Goal: Task Accomplishment & Management: Manage account settings

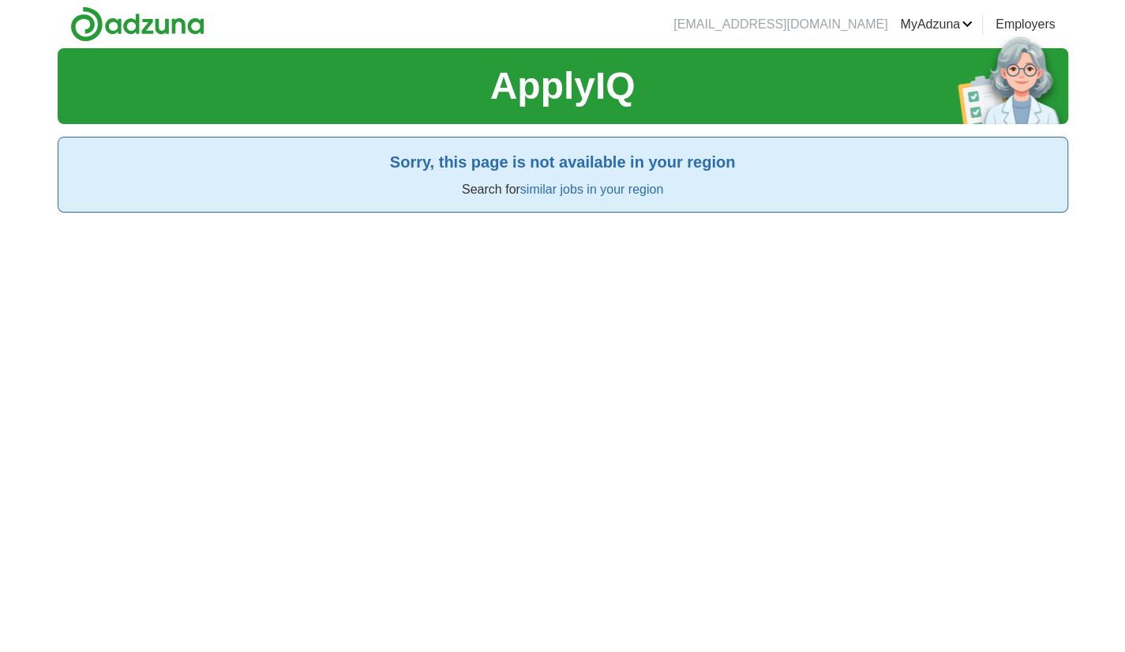
click at [969, 372] on div "ApplyIQ Sorry, this page is not available in your region Search for similar job…" at bounding box center [563, 374] width 1011 height 652
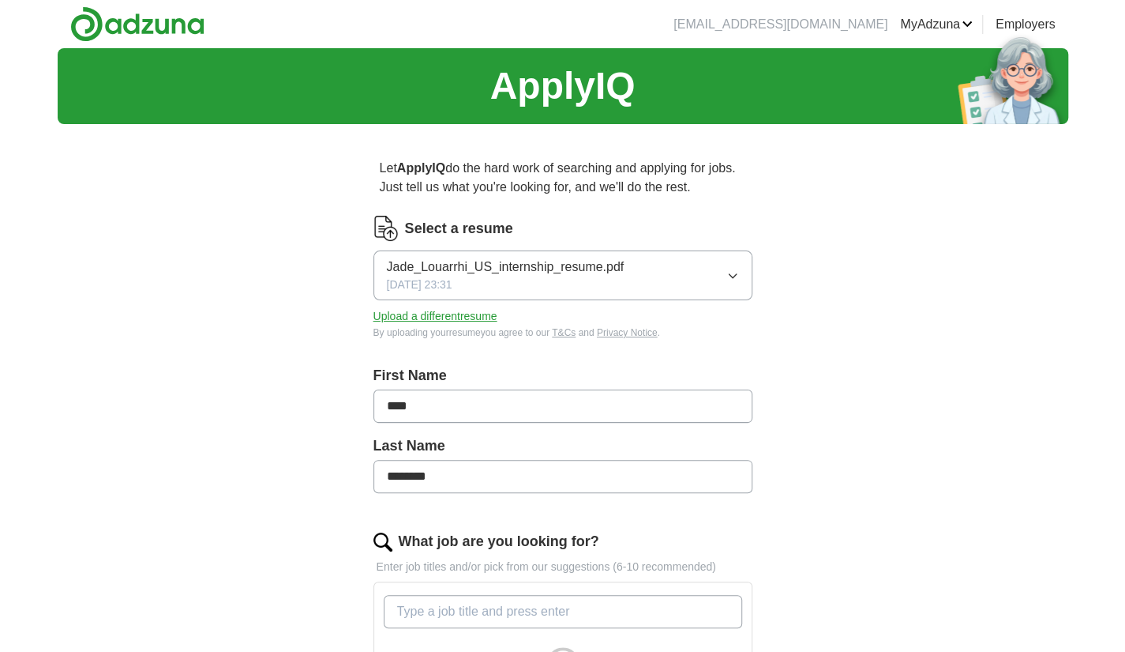
click at [463, 310] on button "Upload a different resume" at bounding box center [436, 316] width 124 height 17
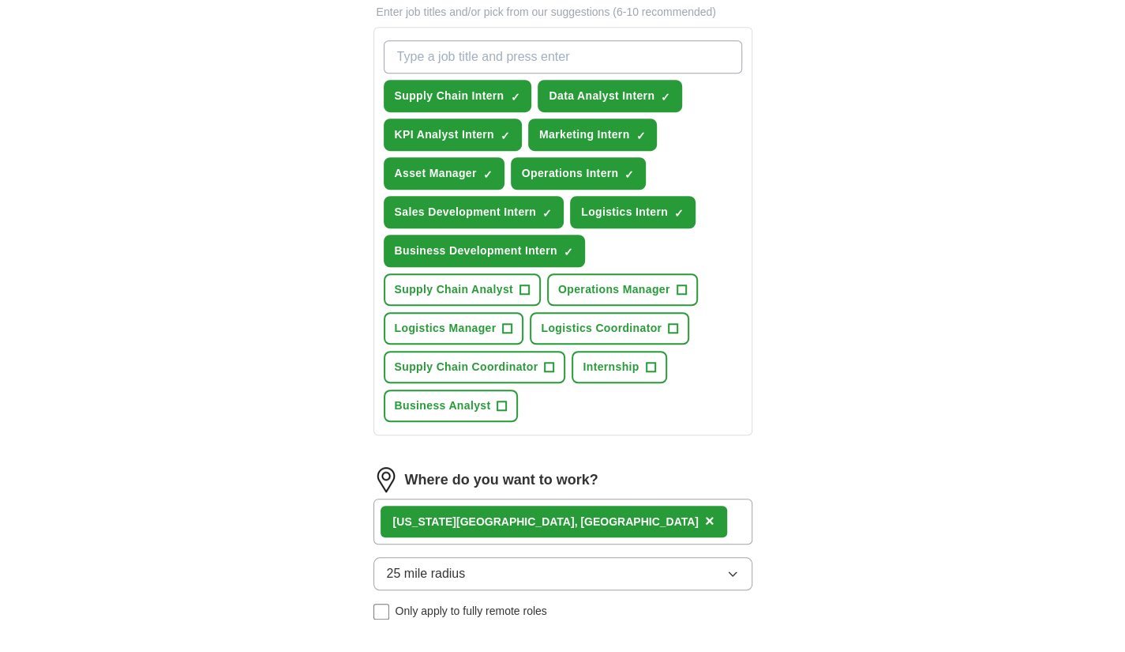
scroll to position [474, 0]
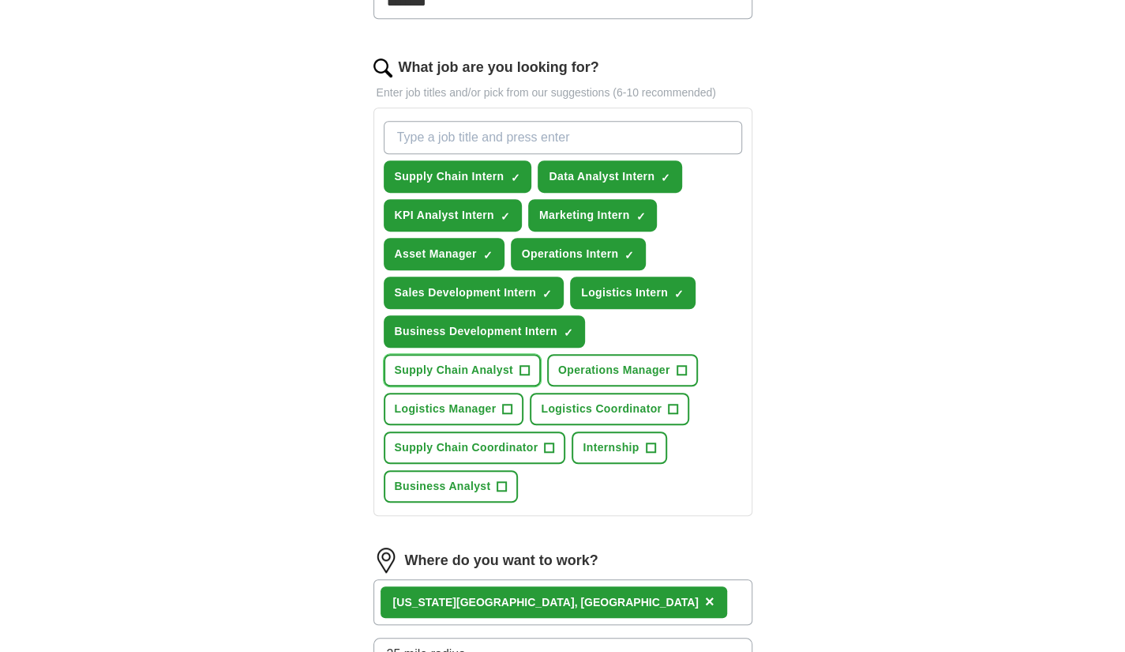
click at [520, 366] on span "+" at bounding box center [524, 370] width 9 height 13
click at [677, 373] on span "+" at bounding box center [681, 370] width 9 height 13
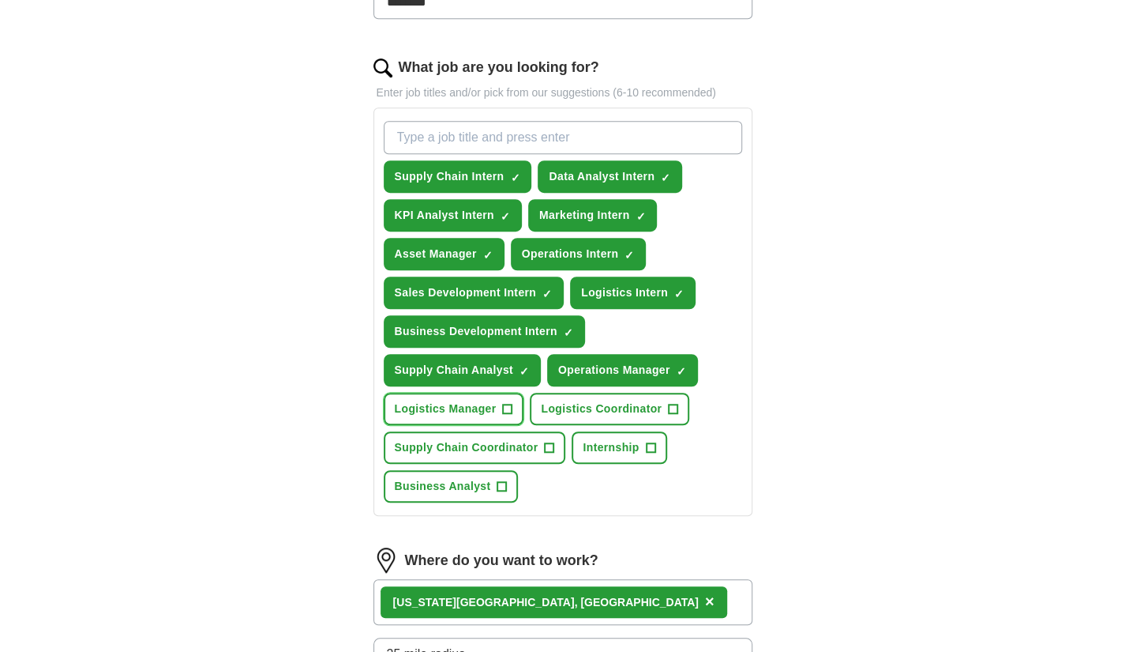
click at [499, 408] on button "Logistics Manager +" at bounding box center [454, 408] width 141 height 32
click at [644, 444] on button "Internship +" at bounding box center [619, 447] width 95 height 32
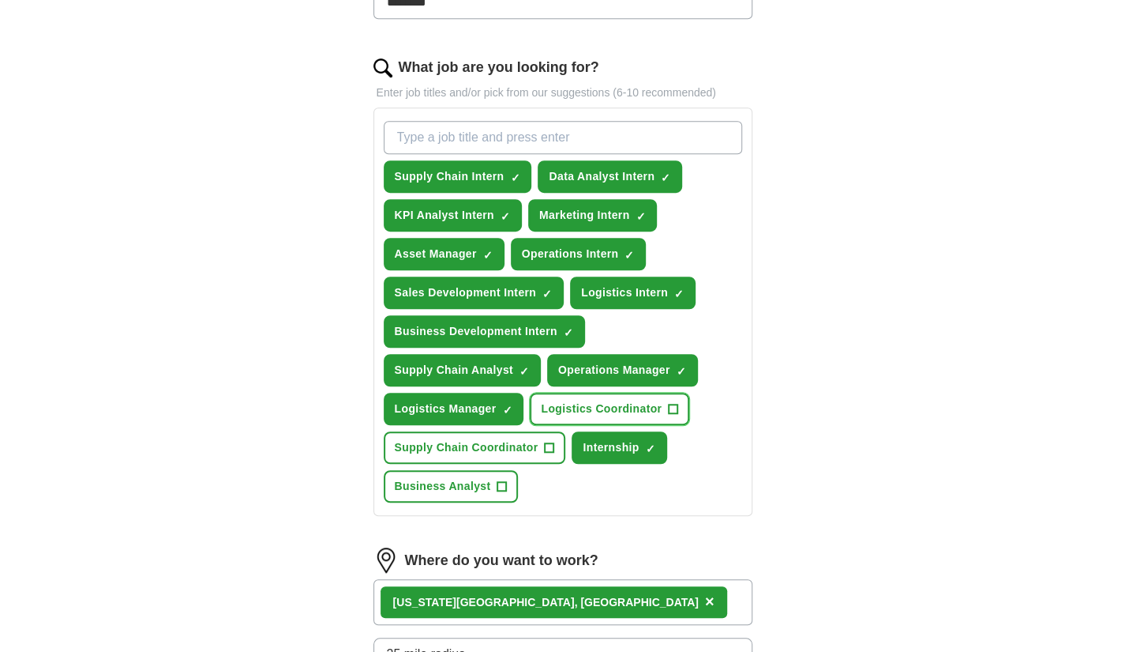
click at [674, 419] on button "Logistics Coordinator +" at bounding box center [610, 408] width 160 height 32
click at [535, 447] on span "Supply Chain Coordinator" at bounding box center [467, 447] width 144 height 17
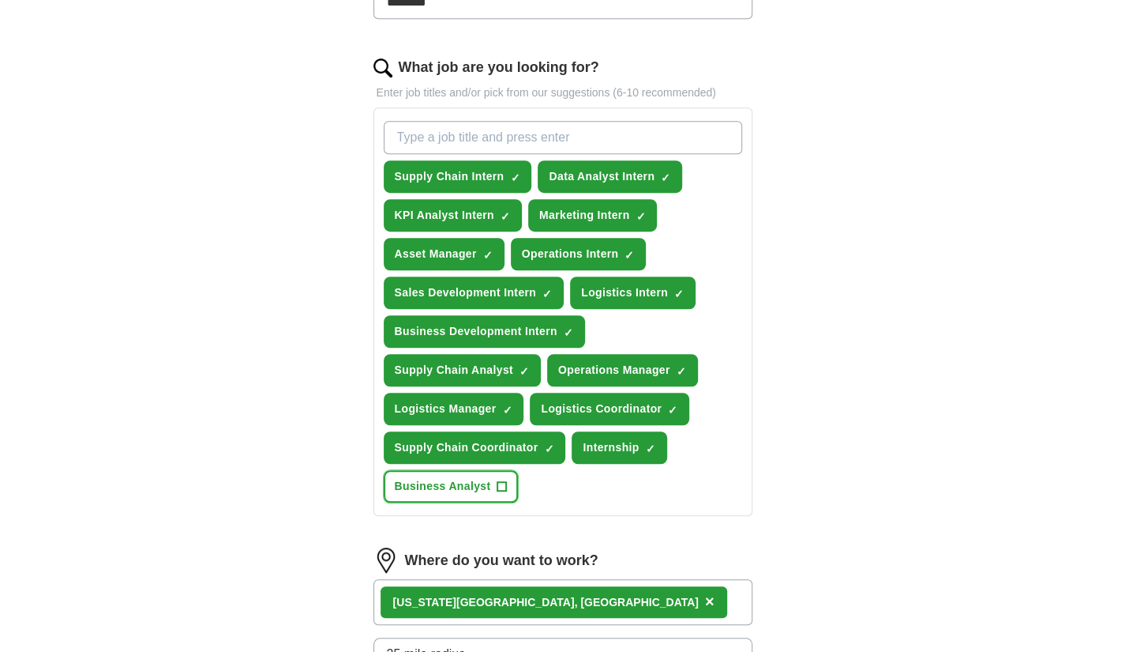
click at [492, 487] on button "Business Analyst +" at bounding box center [451, 486] width 135 height 32
click at [710, 529] on form "Select a resume Jade_Louarrhi_US_internship_resume .pdf [DATE] 18:50 Upload a d…" at bounding box center [563, 314] width 379 height 1144
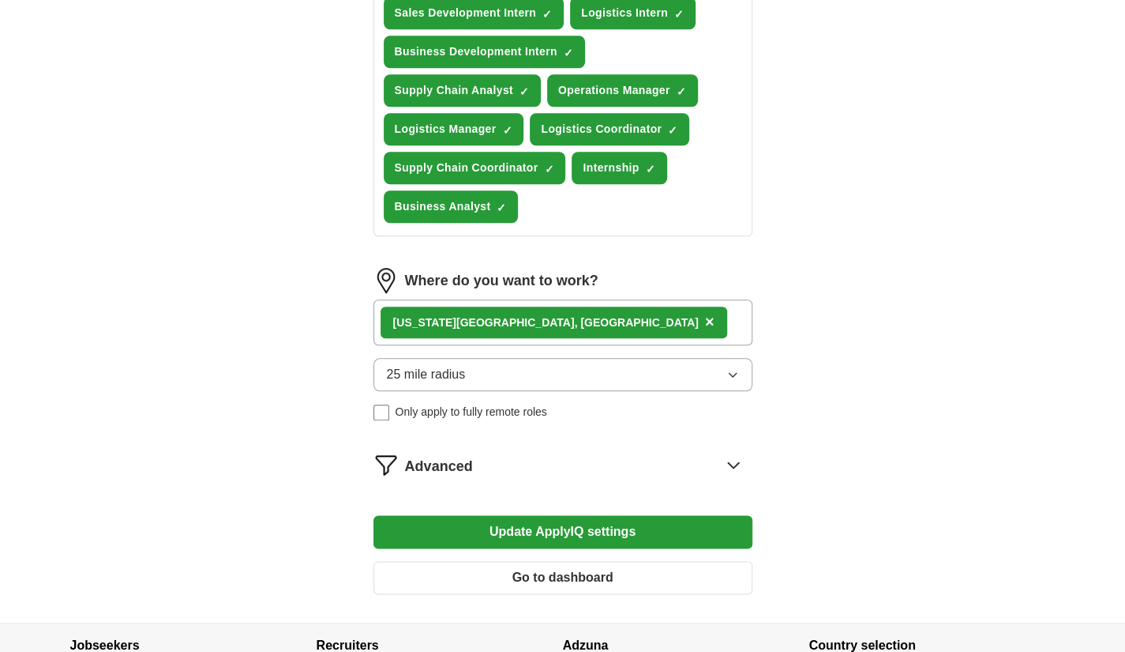
scroll to position [790, 0]
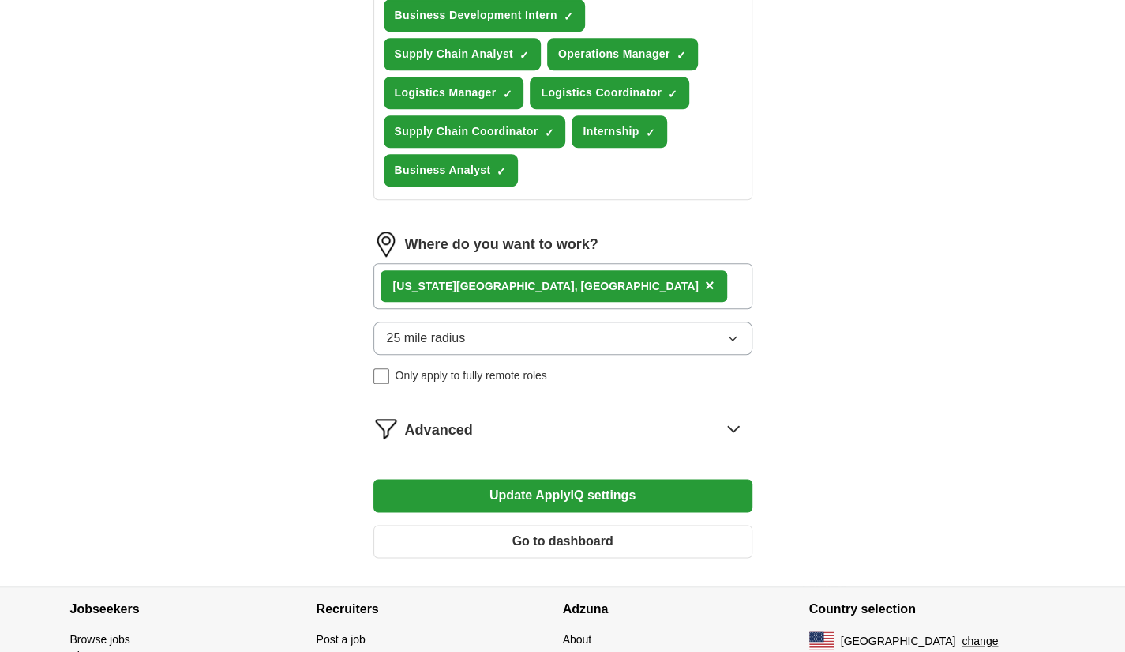
click at [676, 424] on div "Advanced" at bounding box center [578, 427] width 347 height 25
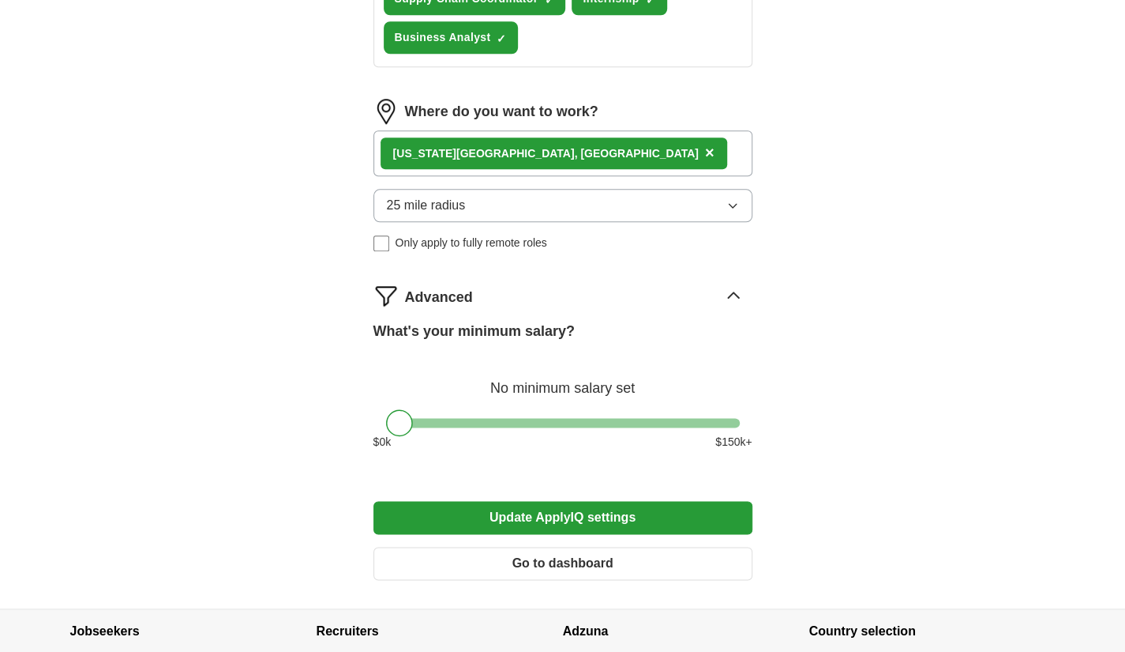
scroll to position [948, 0]
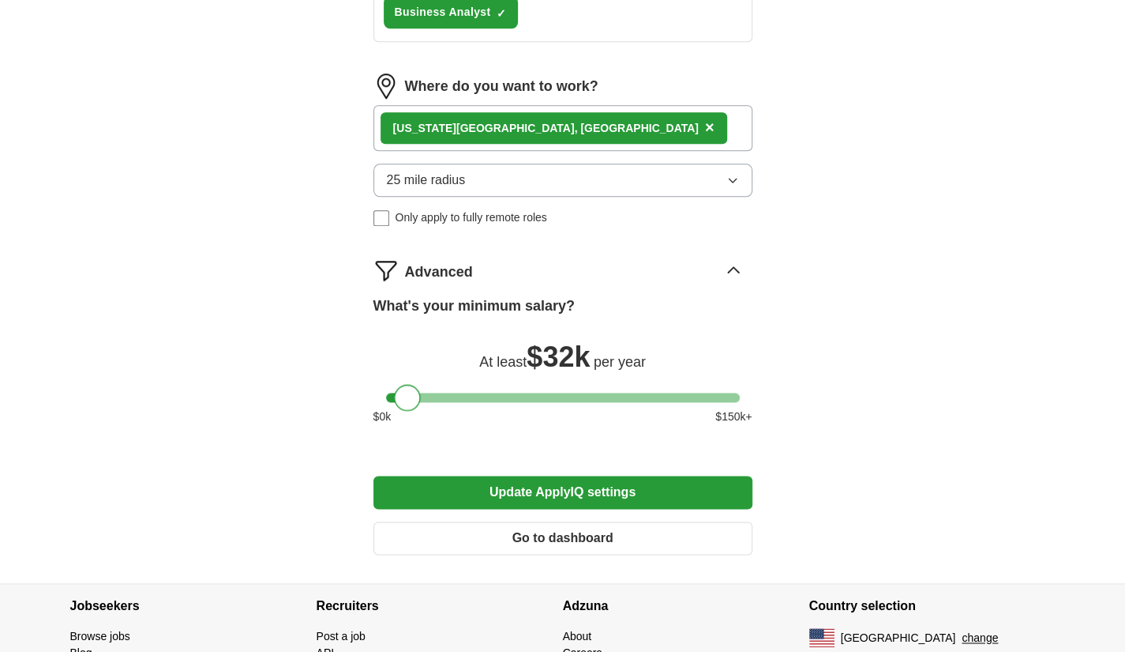
drag, startPoint x: 398, startPoint y: 399, endPoint x: 407, endPoint y: 410, distance: 14.1
click at [407, 410] on div "What's your minimum salary? At least $ 32k per year $ 0 k $ 150 k+" at bounding box center [563, 366] width 379 height 142
click at [531, 476] on button "Update ApplyIQ settings" at bounding box center [563, 491] width 379 height 33
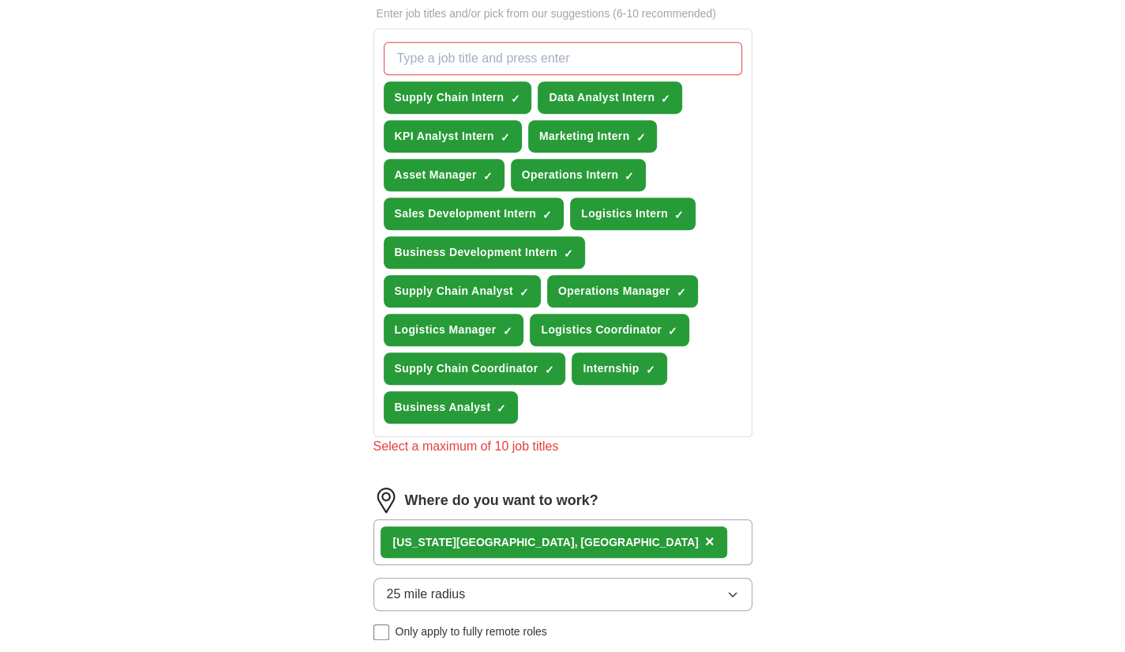
scroll to position [553, 0]
click at [0, 0] on span "×" at bounding box center [0, 0] width 0 height 0
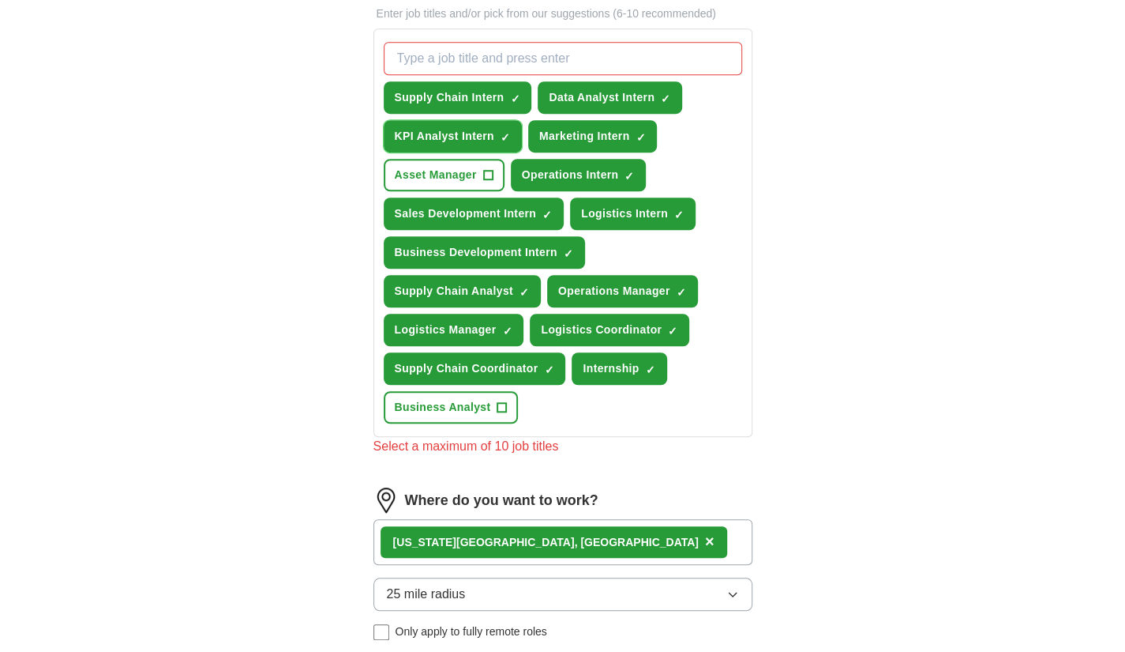
click at [0, 0] on span "×" at bounding box center [0, 0] width 0 height 0
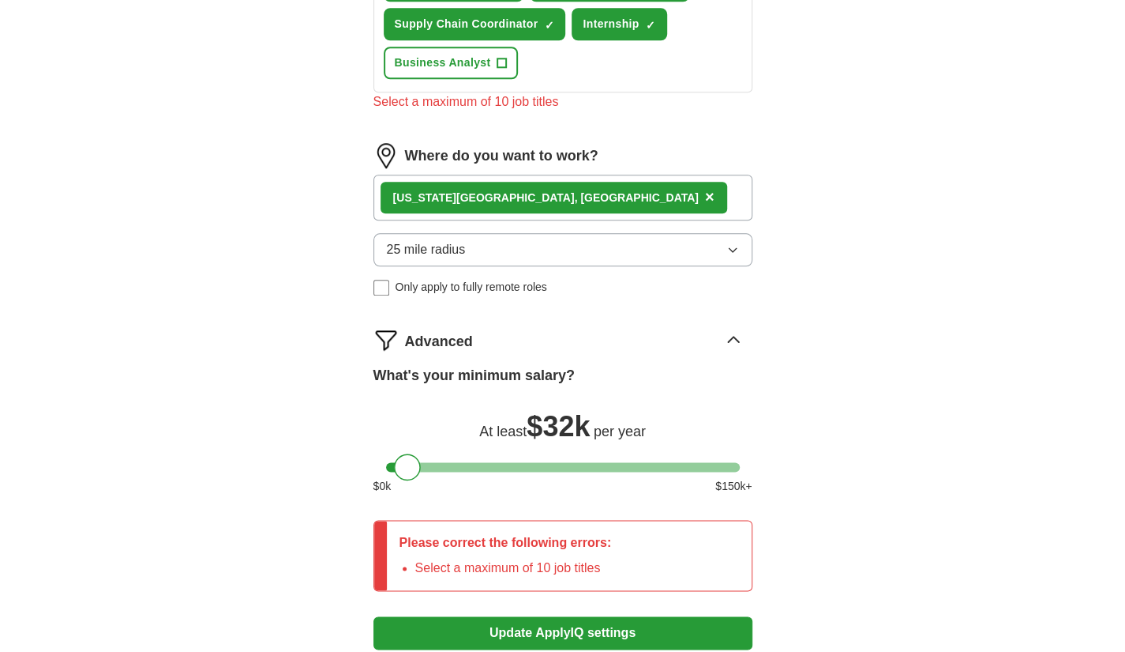
scroll to position [948, 0]
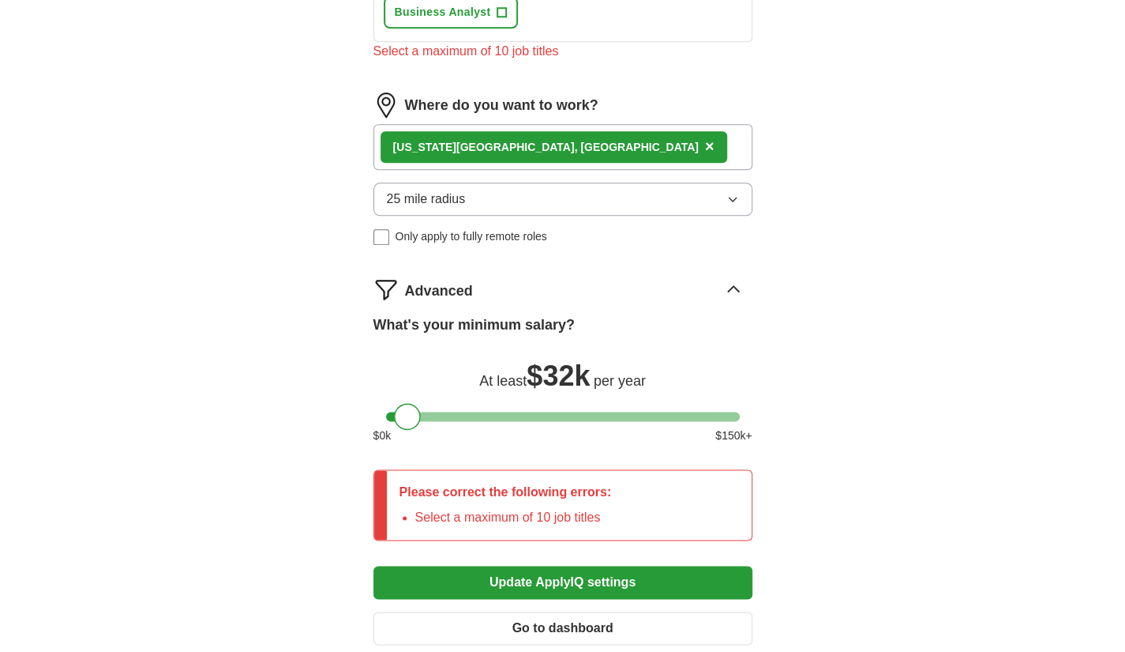
drag, startPoint x: 551, startPoint y: 603, endPoint x: 554, endPoint y: 582, distance: 20.7
click at [554, 577] on button "Update ApplyIQ settings" at bounding box center [563, 581] width 379 height 33
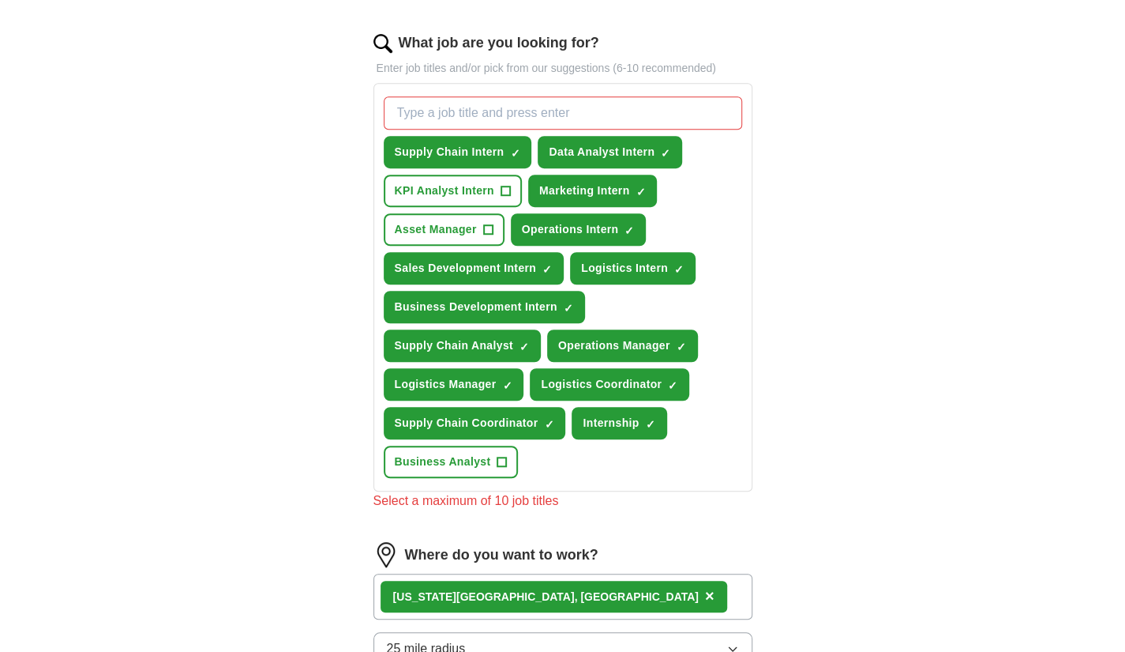
scroll to position [474, 0]
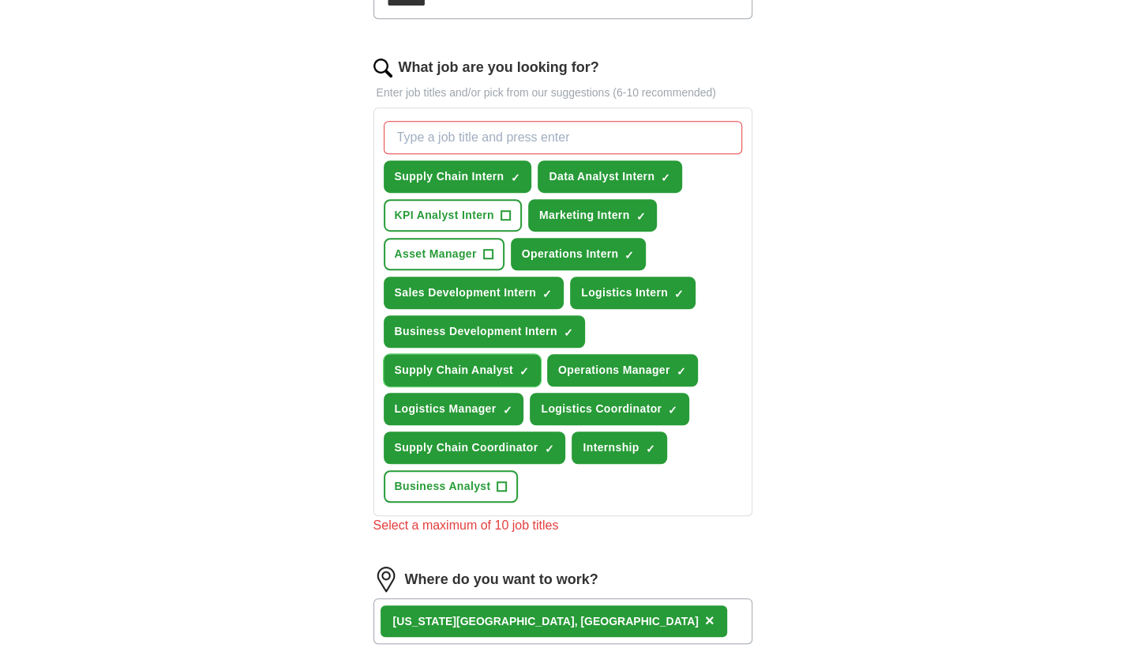
click at [0, 0] on span "×" at bounding box center [0, 0] width 0 height 0
click at [522, 404] on button "Logistics Manager ✓ ×" at bounding box center [454, 408] width 141 height 32
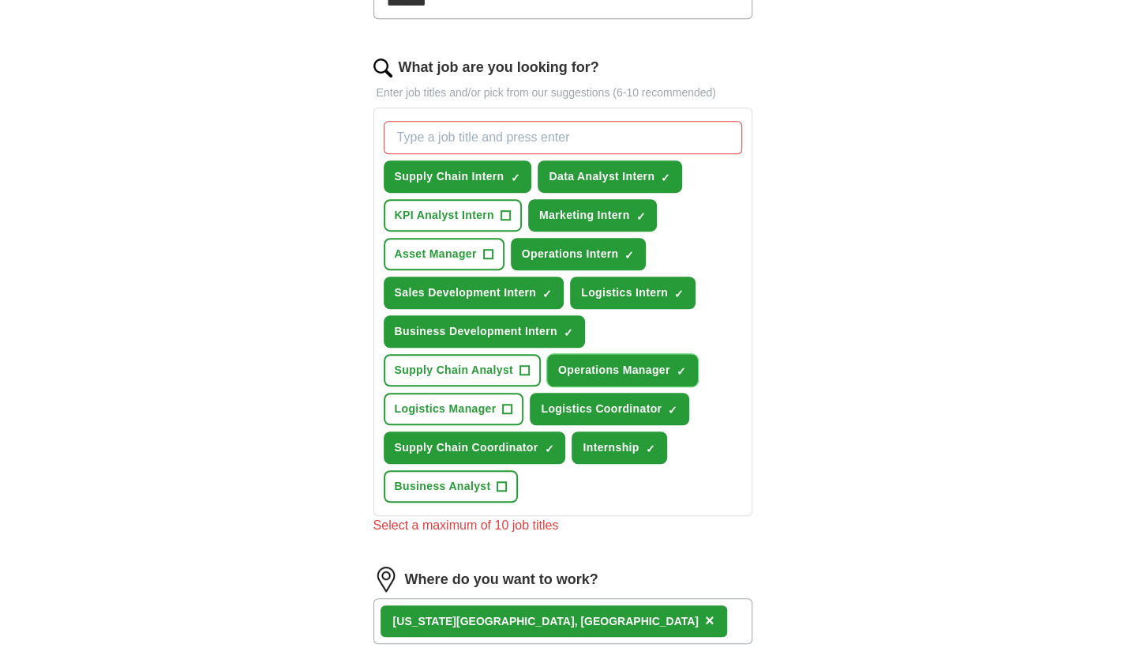
click at [689, 376] on button "Operations Manager ✓ ×" at bounding box center [622, 370] width 151 height 32
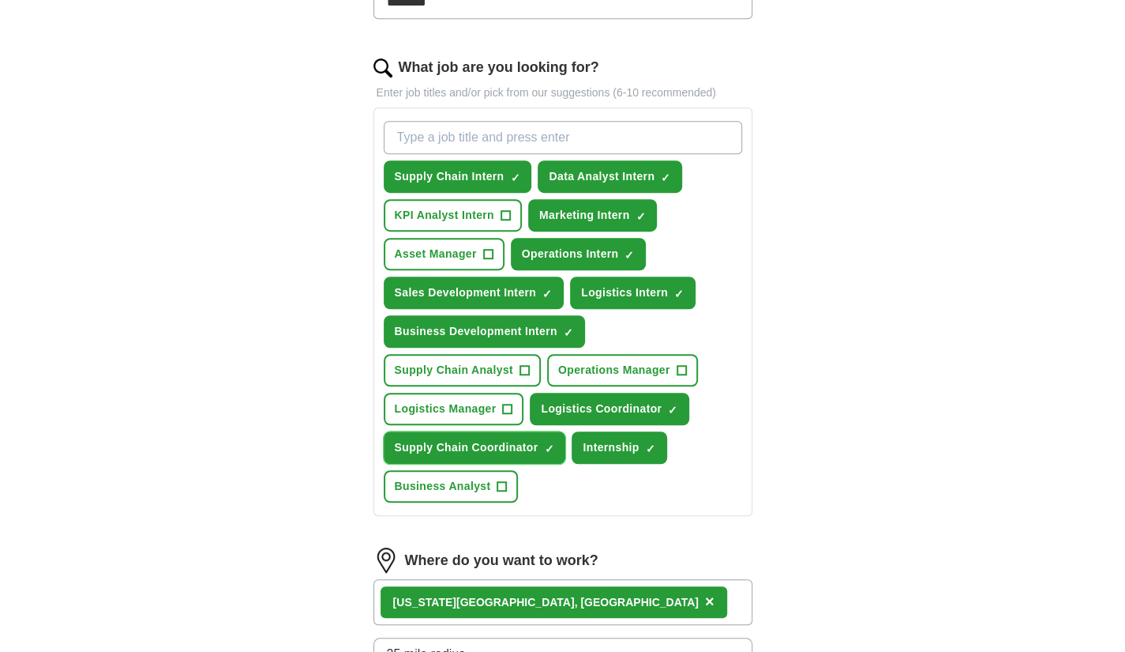
click at [553, 443] on span "✓ ×" at bounding box center [548, 447] width 9 height 9
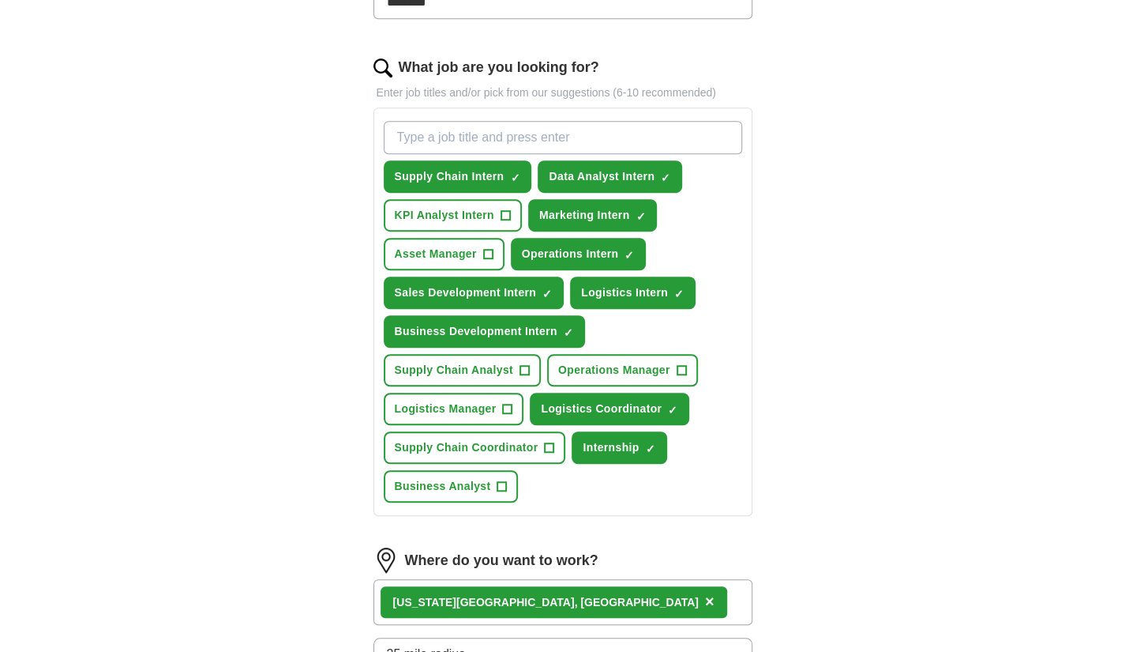
click at [836, 484] on div "ApplyIQ Let ApplyIQ do the hard work of searching and applying for jobs. Just t…" at bounding box center [563, 315] width 1011 height 1482
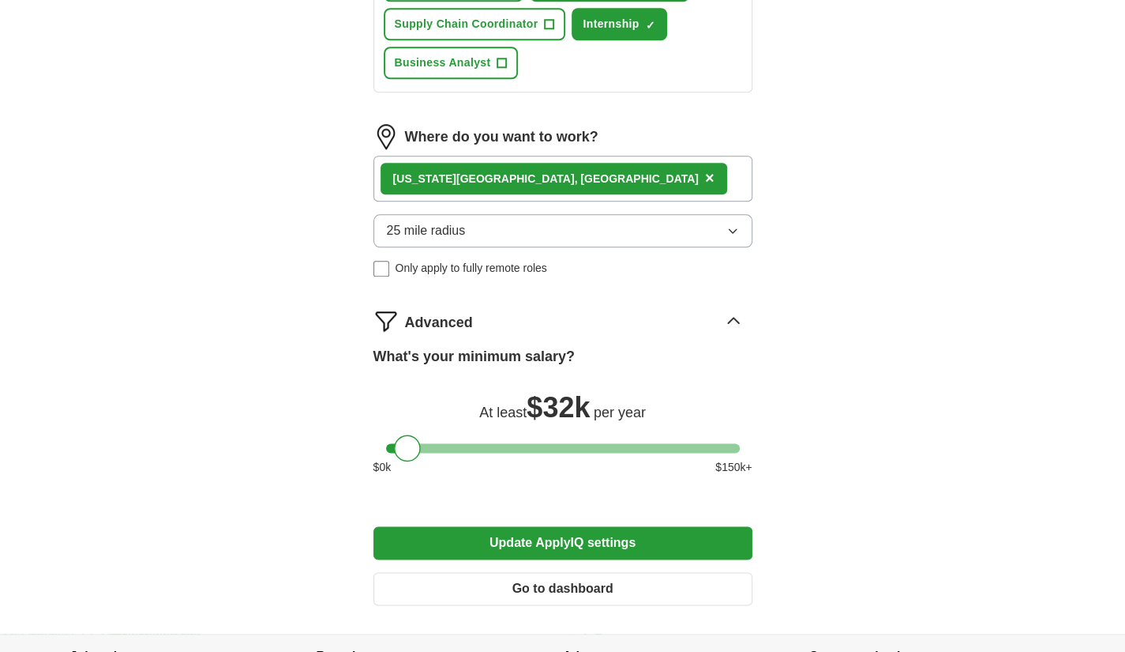
scroll to position [948, 0]
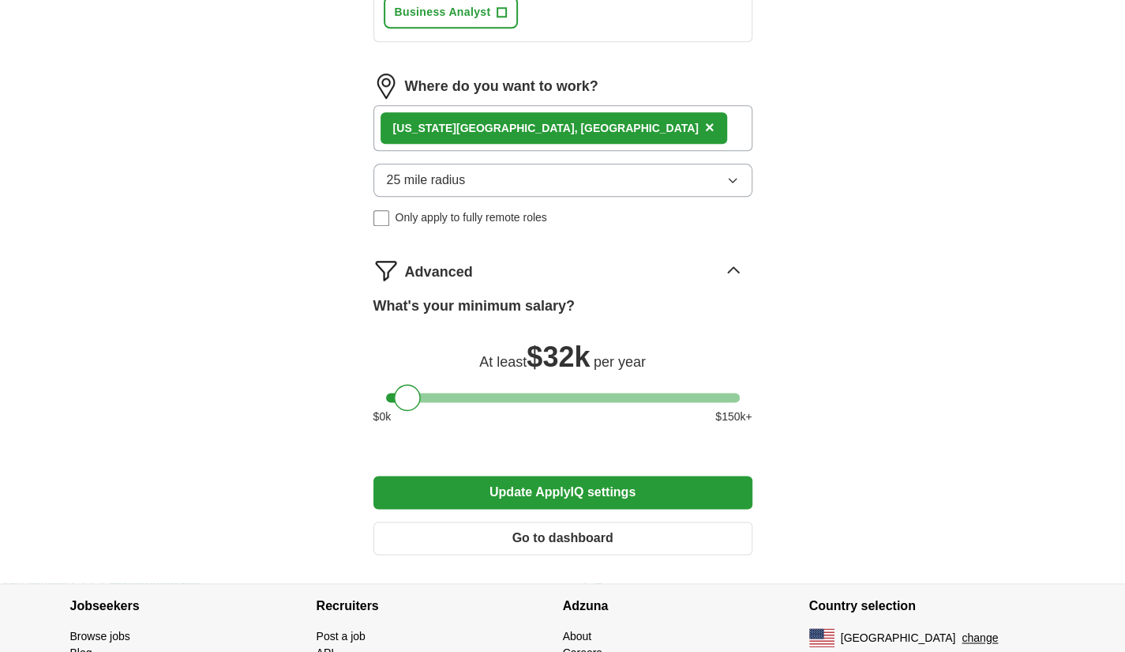
click at [603, 482] on button "Update ApplyIQ settings" at bounding box center [563, 491] width 379 height 33
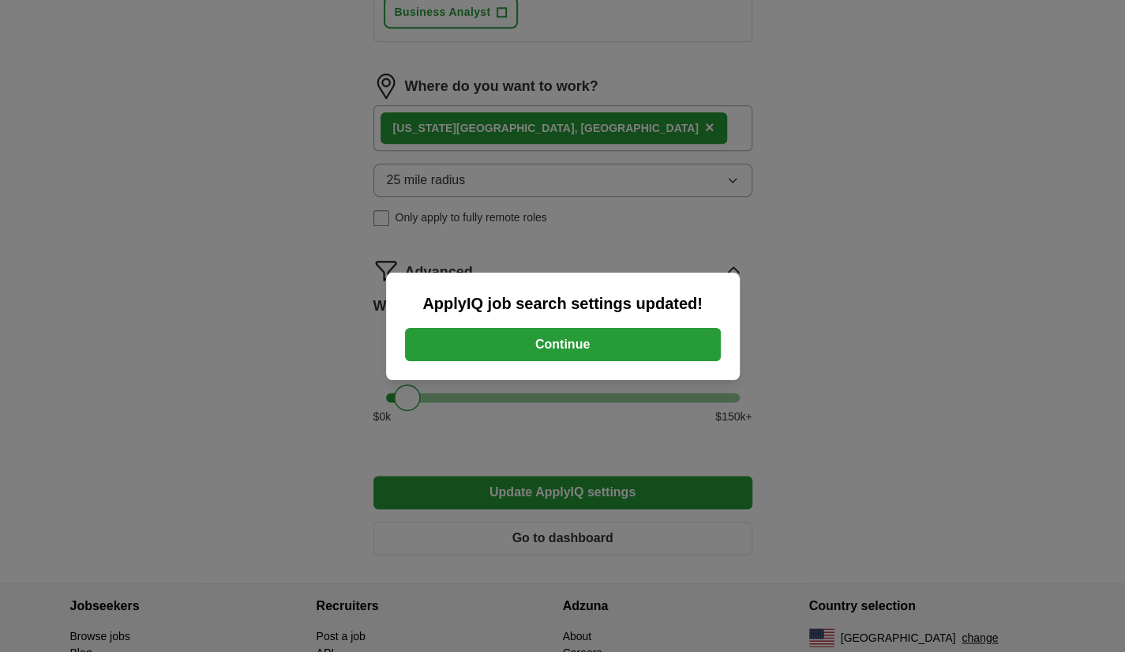
click at [560, 345] on button "Continue" at bounding box center [563, 344] width 316 height 33
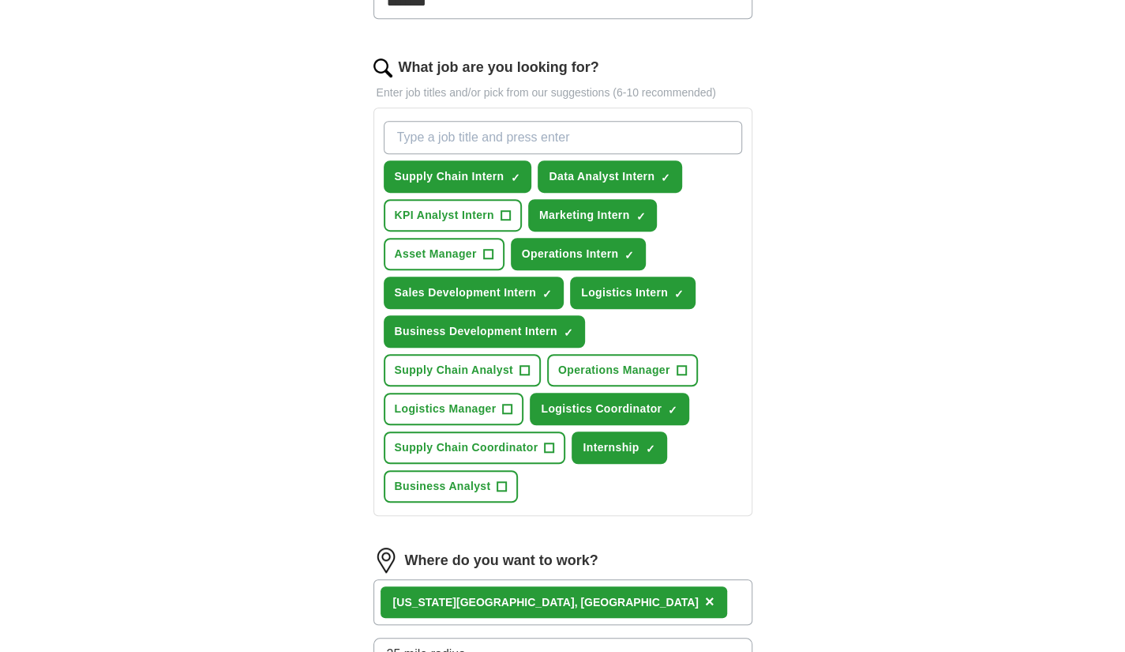
scroll to position [237, 0]
